Goal: Find specific page/section: Find specific page/section

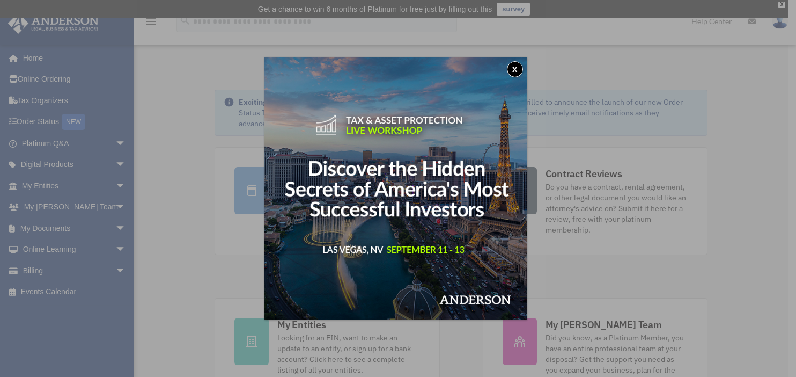
click at [519, 67] on button "x" at bounding box center [515, 69] width 16 height 16
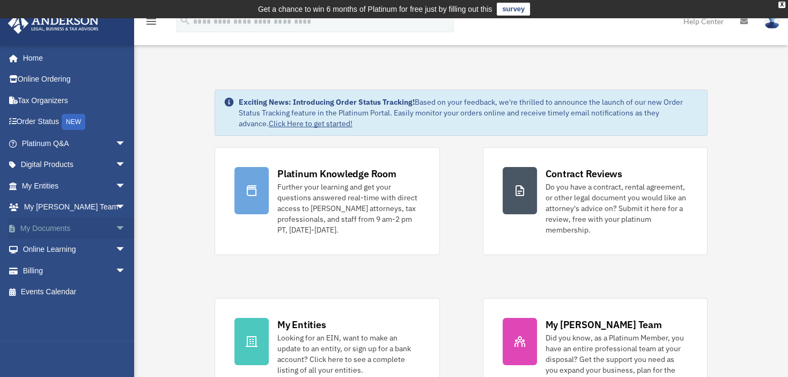
click at [57, 231] on link "My Documents arrow_drop_down" at bounding box center [75, 227] width 135 height 21
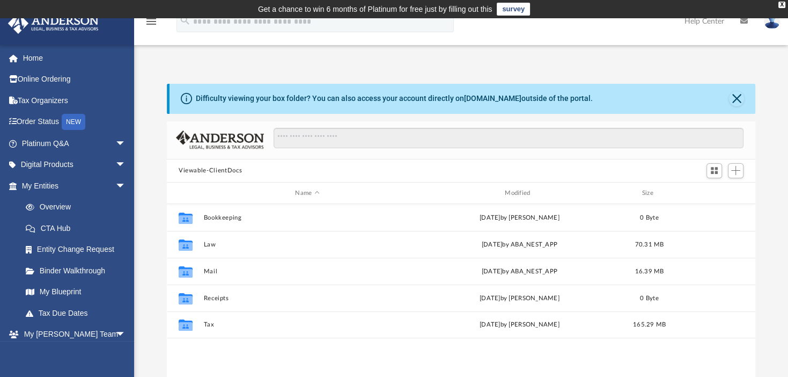
scroll to position [235, 580]
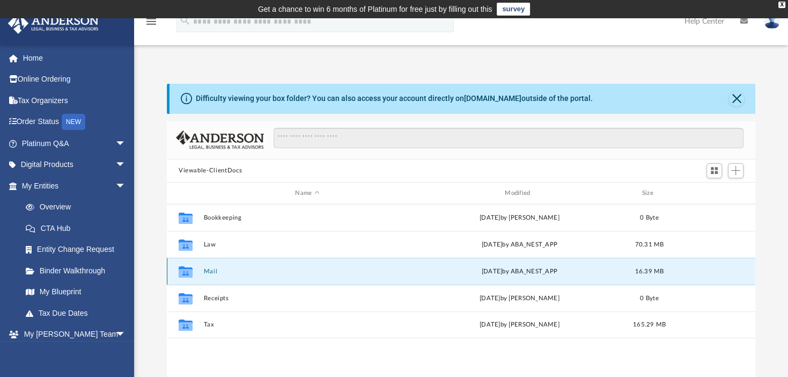
click at [210, 269] on button "Mail" at bounding box center [307, 271] width 208 height 7
click at [210, 270] on button "Mail" at bounding box center [307, 271] width 208 height 7
click at [187, 269] on icon "grid" at bounding box center [186, 273] width 14 height 9
click at [209, 266] on div "Collaborated Folder Mail [DATE] by ABA_NEST_APP 16.39 MB" at bounding box center [461, 270] width 588 height 27
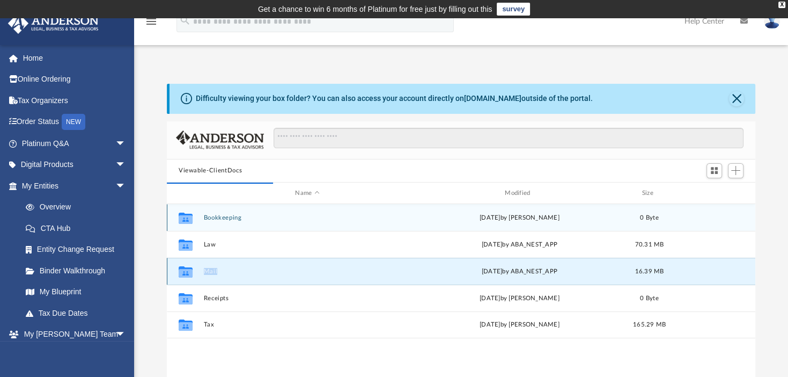
click at [209, 266] on div "Collaborated Folder Mail [DATE] by ABA_NEST_APP 16.39 MB" at bounding box center [461, 270] width 588 height 27
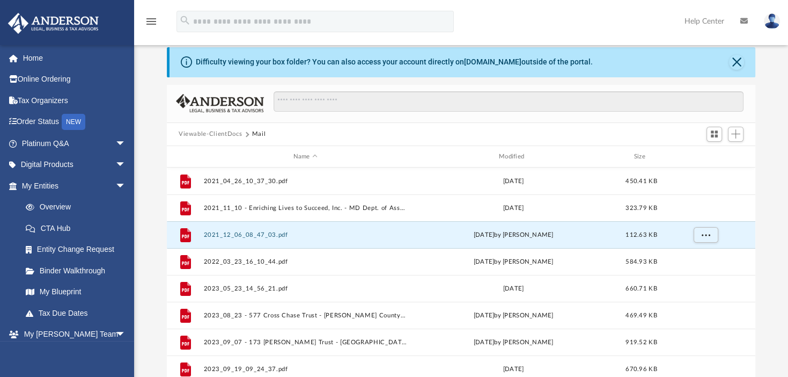
scroll to position [47, 0]
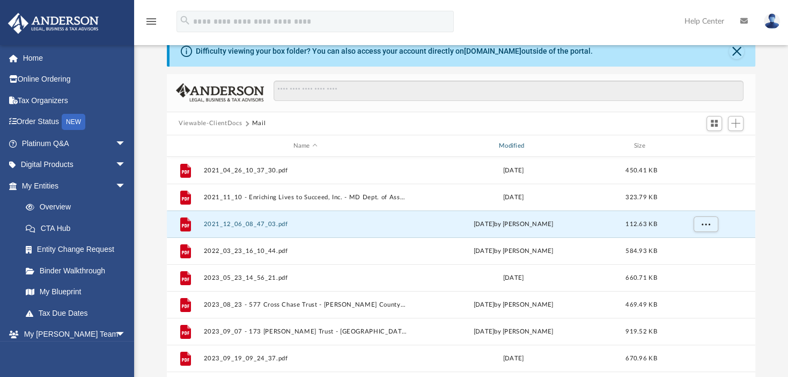
click at [520, 146] on div "Modified" at bounding box center [513, 146] width 204 height 10
click at [515, 145] on div "Modified" at bounding box center [513, 146] width 204 height 10
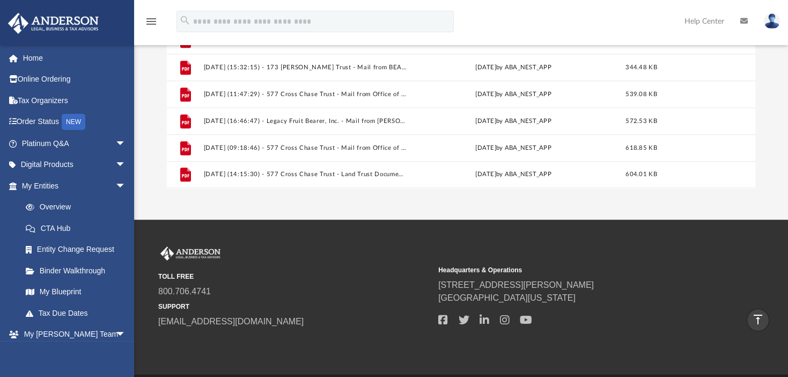
scroll to position [262, 0]
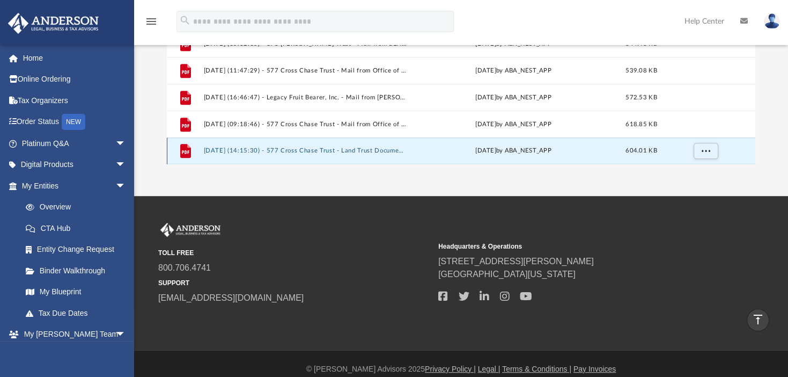
click at [287, 152] on button "[DATE] (14:15:30) - 577 Cross Chase Trust - Land Trust Documents from [PERSON_N…" at bounding box center [304, 150] width 203 height 7
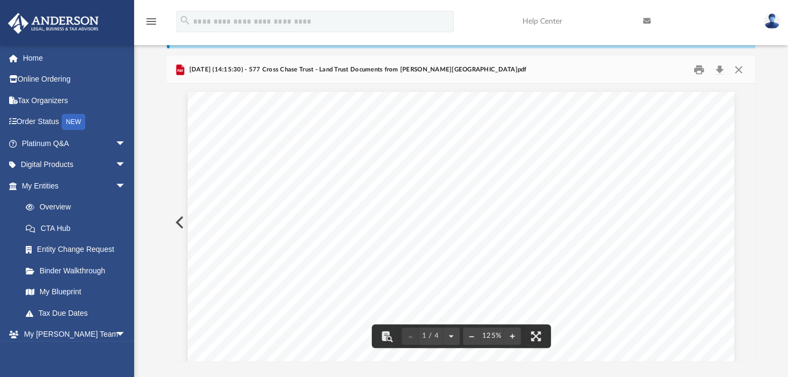
scroll to position [54, 0]
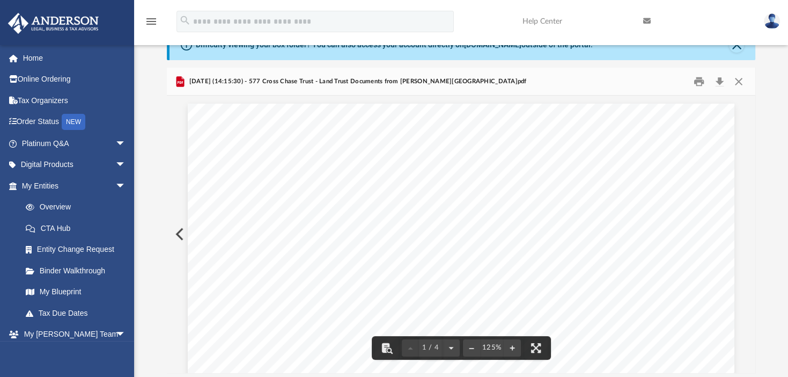
drag, startPoint x: 404, startPoint y: 116, endPoint x: 448, endPoint y: 122, distance: 44.4
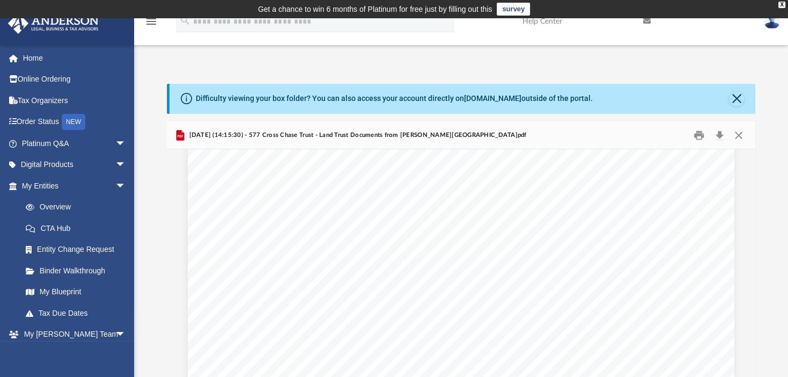
scroll to position [0, 0]
click at [704, 137] on button "Print" at bounding box center [699, 135] width 21 height 17
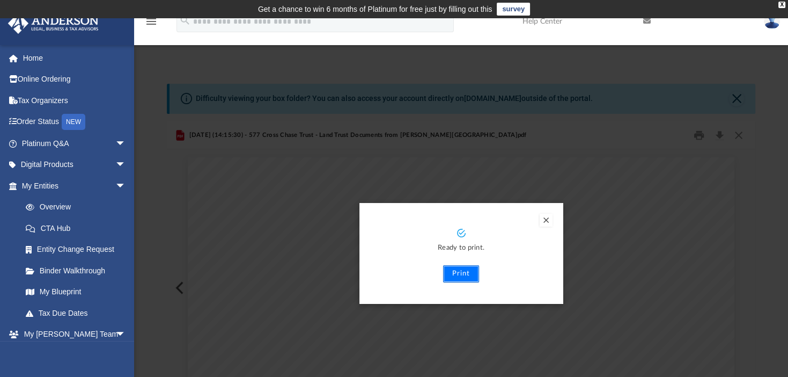
click at [468, 276] on button "Print" at bounding box center [461, 273] width 36 height 17
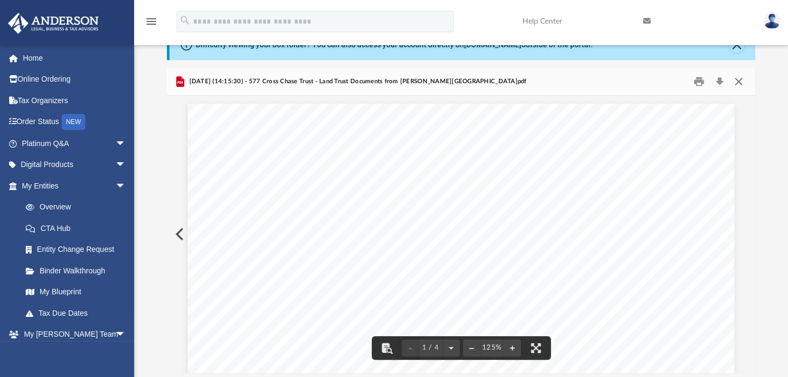
click at [741, 81] on button "Close" at bounding box center [738, 81] width 19 height 17
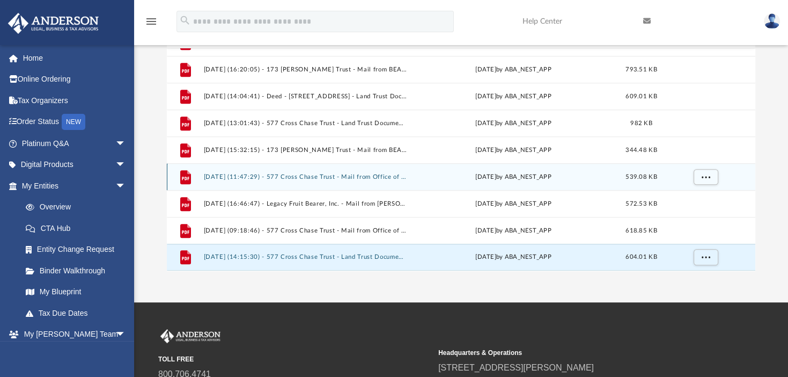
scroll to position [161, 0]
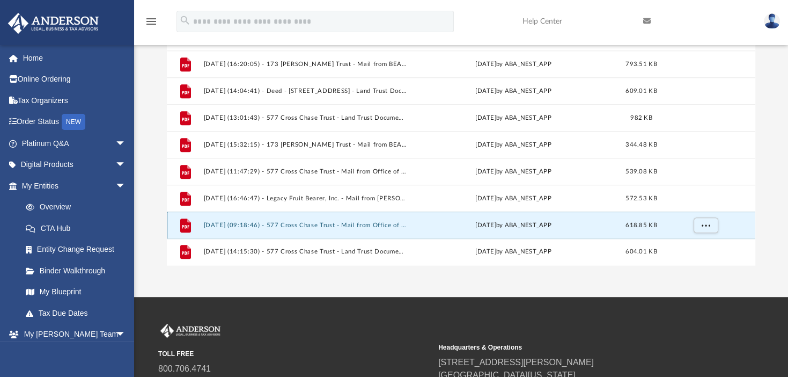
click at [262, 227] on button "[DATE] (09:18:46) - 577 Cross Chase Trust - Mail from Office of Finance Billing…" at bounding box center [304, 225] width 203 height 7
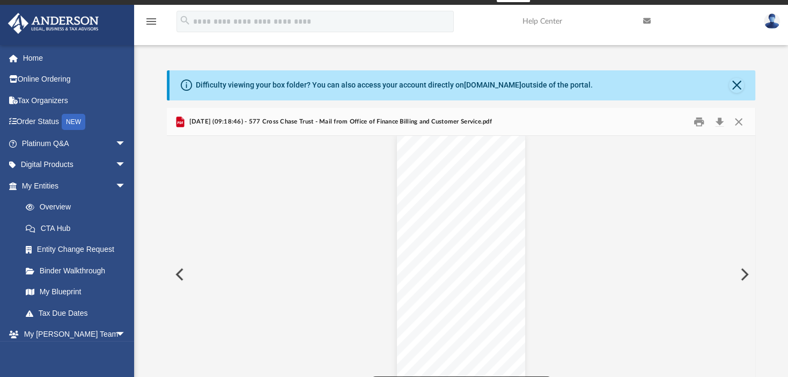
scroll to position [617, 0]
click at [591, 262] on div "Document Viewer" at bounding box center [461, 313] width 588 height 1591
click at [742, 87] on button "Close" at bounding box center [736, 85] width 15 height 15
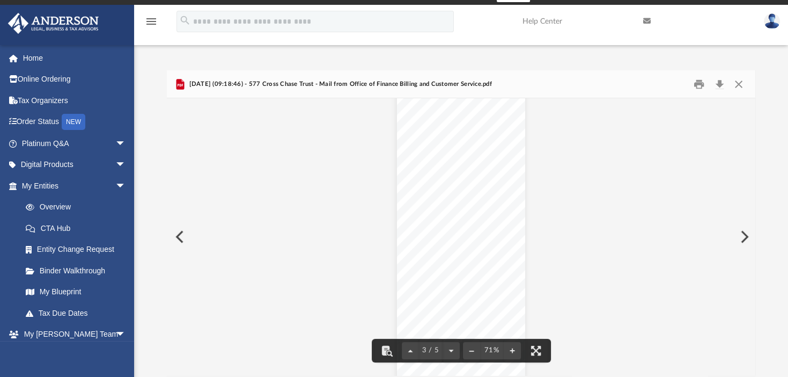
click at [768, 24] on img at bounding box center [772, 21] width 16 height 16
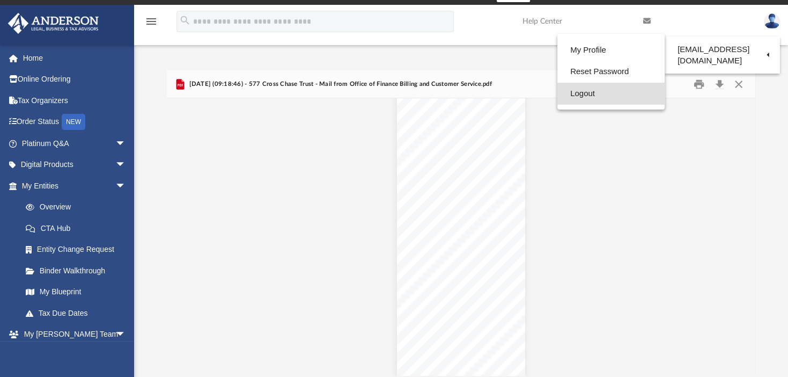
click at [573, 92] on link "Logout" at bounding box center [610, 94] width 107 height 22
